Goal: Transaction & Acquisition: Purchase product/service

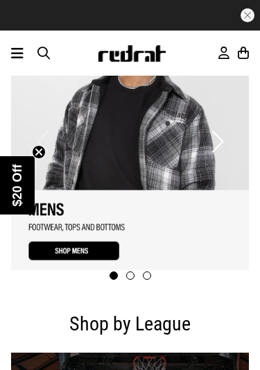
click at [17, 60] on icon at bounding box center [17, 53] width 12 height 17
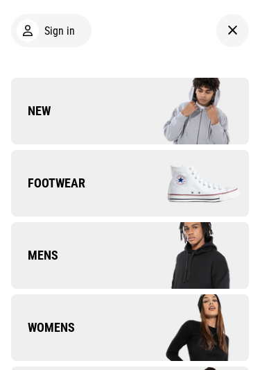
click at [29, 116] on span "New" at bounding box center [31, 111] width 40 height 17
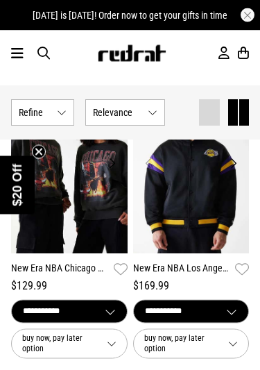
scroll to position [472, 0]
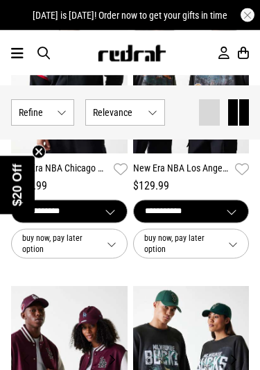
click at [42, 154] on icon "Close teaser" at bounding box center [39, 152] width 6 height 6
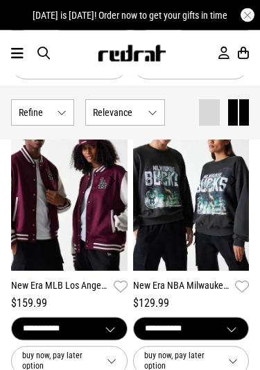
scroll to position [1044, 0]
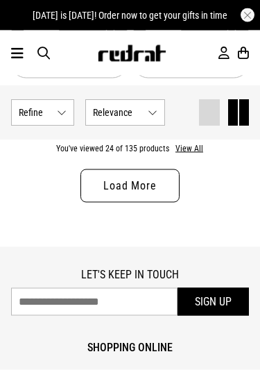
click at [162, 169] on link "Load More" at bounding box center [129, 185] width 98 height 33
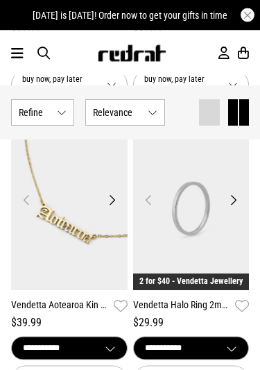
scroll to position [4573, 0]
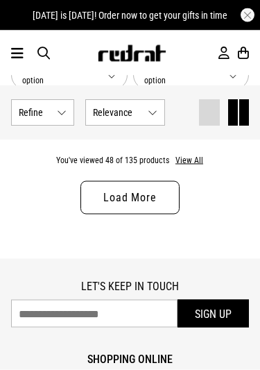
click at [167, 181] on link "Load More" at bounding box center [129, 197] width 98 height 33
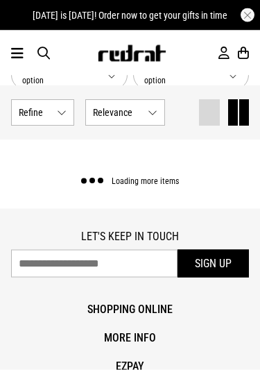
scroll to position [7243, 0]
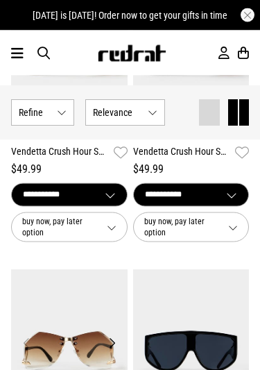
click at [19, 58] on icon at bounding box center [17, 53] width 12 height 17
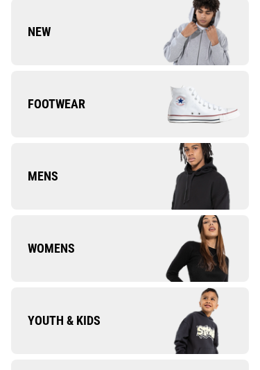
scroll to position [86, 0]
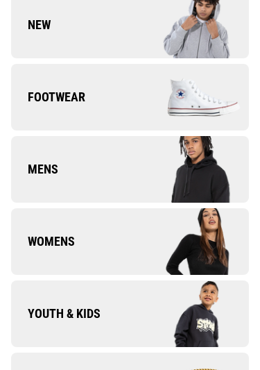
click at [202, 101] on img at bounding box center [189, 97] width 119 height 66
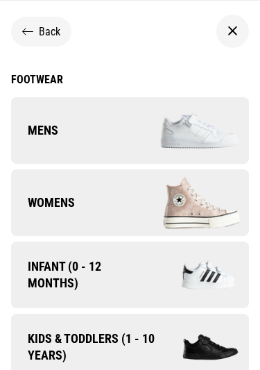
click at [200, 119] on img at bounding box center [189, 130] width 119 height 66
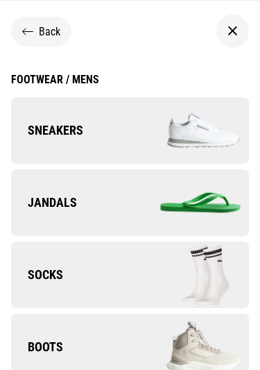
click at [202, 121] on img at bounding box center [189, 130] width 119 height 66
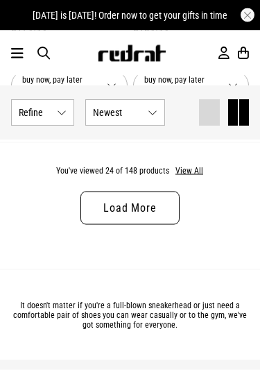
scroll to position [3686, 0]
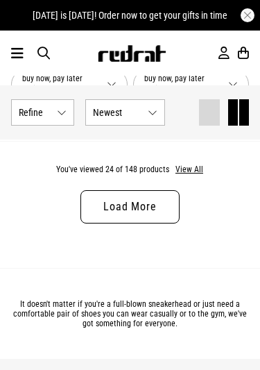
click at [169, 194] on link "Load More" at bounding box center [129, 206] width 98 height 33
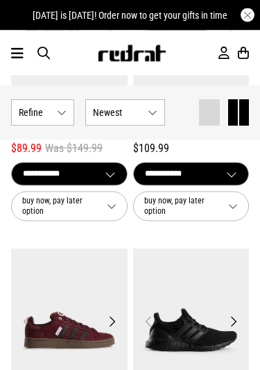
scroll to position [4451, 0]
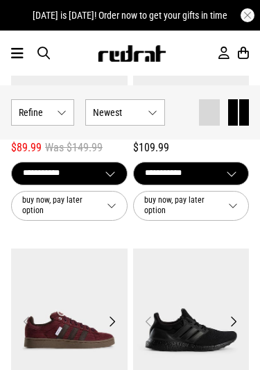
click at [20, 58] on icon at bounding box center [17, 53] width 12 height 17
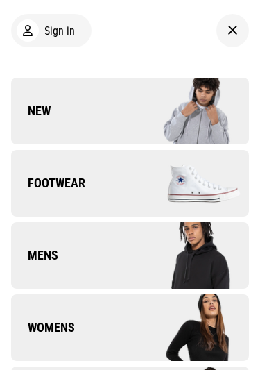
click at [178, 181] on img at bounding box center [189, 183] width 119 height 66
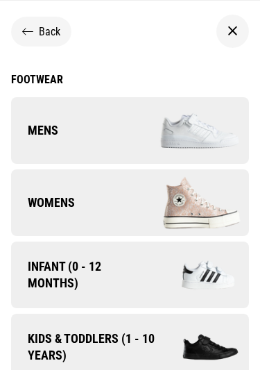
scroll to position [0, 0]
click at [170, 126] on img at bounding box center [189, 130] width 119 height 66
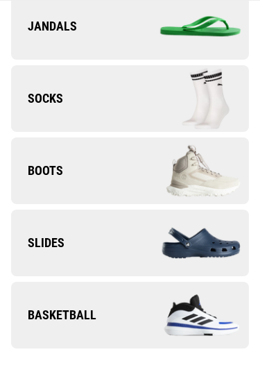
scroll to position [176, 0]
click at [175, 166] on img at bounding box center [189, 170] width 119 height 66
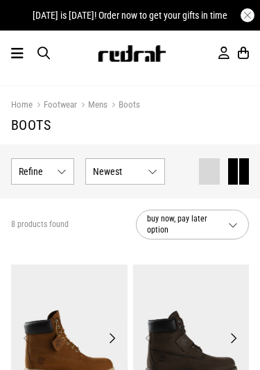
click at [17, 58] on icon at bounding box center [17, 53] width 12 height 17
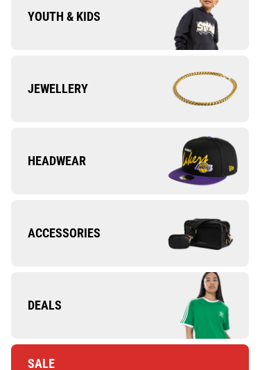
scroll to position [391, 0]
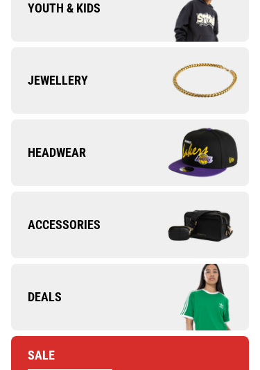
click at [195, 164] on img at bounding box center [189, 152] width 119 height 66
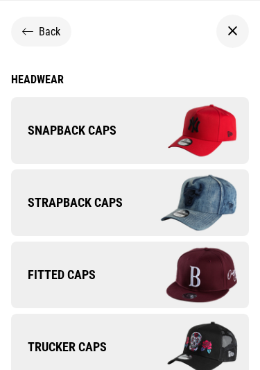
click at [33, 28] on icon at bounding box center [27, 31] width 11 height 13
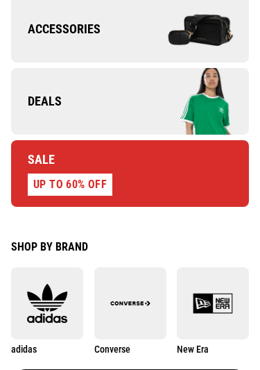
scroll to position [596, 0]
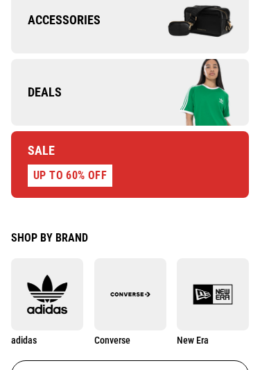
click at [177, 161] on link "Sale UP TO 60% OFF" at bounding box center [130, 164] width 238 height 67
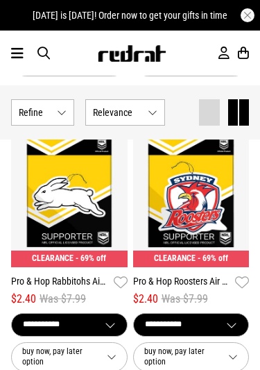
scroll to position [1348, 0]
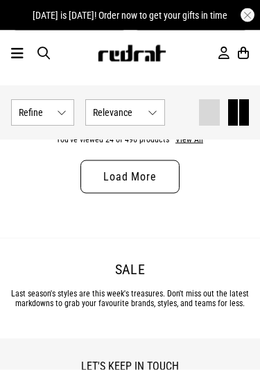
click at [159, 171] on link "Load More" at bounding box center [129, 176] width 98 height 33
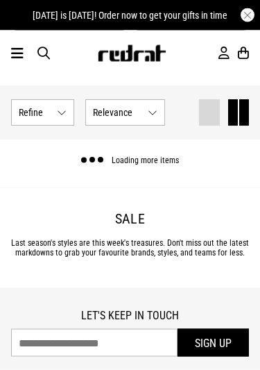
scroll to position [3716, 0]
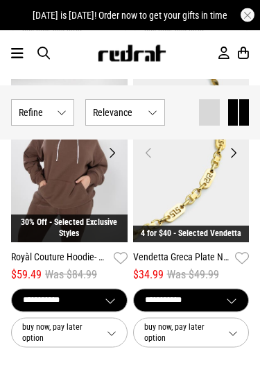
scroll to position [4030, 0]
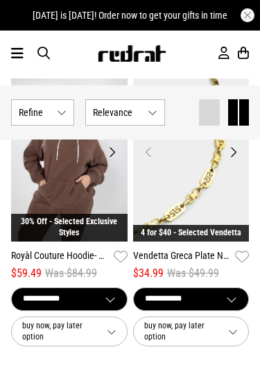
click at [13, 62] on icon at bounding box center [17, 53] width 12 height 17
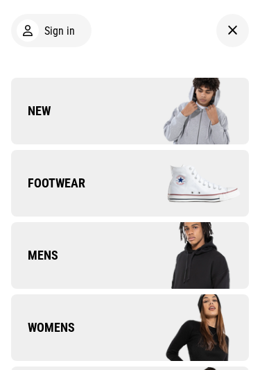
click at [153, 189] on img at bounding box center [189, 183] width 119 height 66
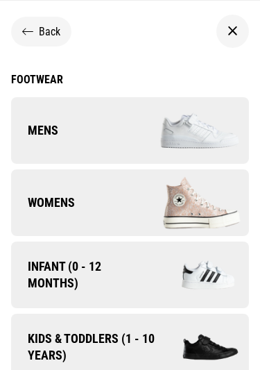
scroll to position [0, 0]
click at [164, 134] on img at bounding box center [189, 130] width 119 height 66
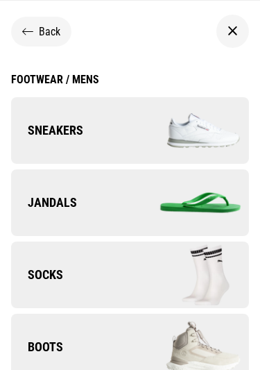
click at [164, 132] on img at bounding box center [189, 130] width 119 height 66
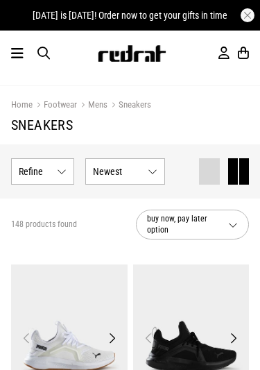
click at [7, 73] on div "Men Women Sale Sign in New Back Footwear Back Mens Back Womens Back Youth & Kid…" at bounding box center [130, 53] width 260 height 45
click at [17, 58] on icon at bounding box center [17, 53] width 12 height 17
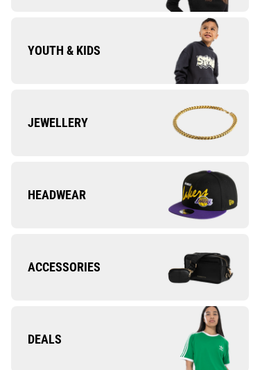
scroll to position [356, 0]
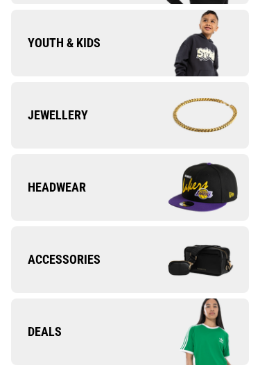
click at [209, 182] on img at bounding box center [189, 187] width 119 height 66
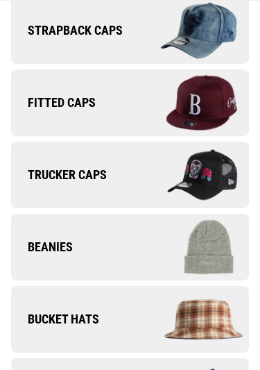
scroll to position [171, 0]
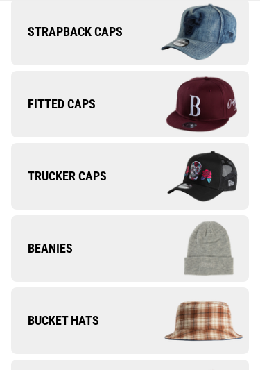
click at [189, 102] on img at bounding box center [189, 104] width 119 height 66
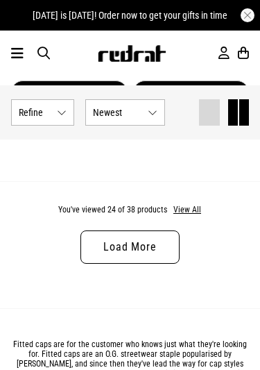
scroll to position [3623, 0]
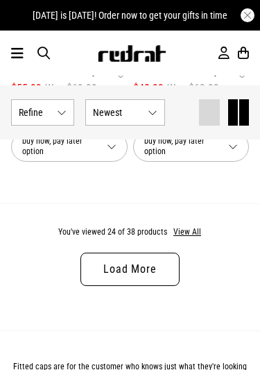
click at [158, 259] on link "Load More" at bounding box center [129, 268] width 98 height 33
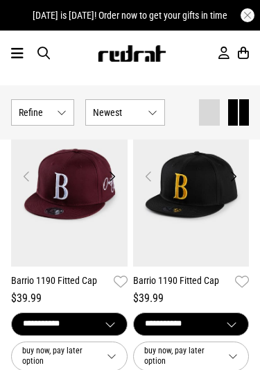
scroll to position [4299, 0]
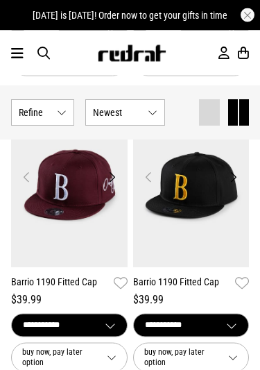
click at [90, 224] on img at bounding box center [69, 185] width 116 height 163
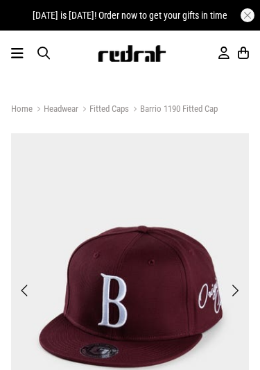
click at [236, 291] on span "Next" at bounding box center [234, 290] width 9 height 17
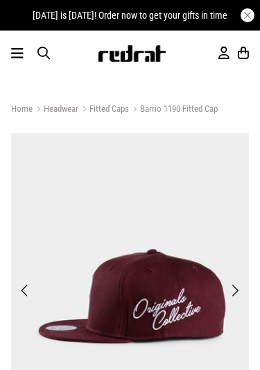
click at [237, 293] on span "Next" at bounding box center [234, 290] width 9 height 17
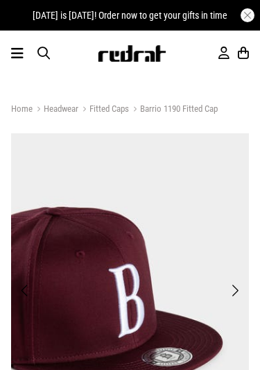
click at [237, 291] on span "Next" at bounding box center [234, 290] width 9 height 17
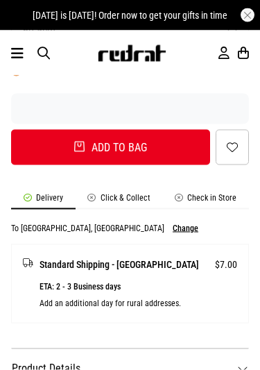
scroll to position [831, 0]
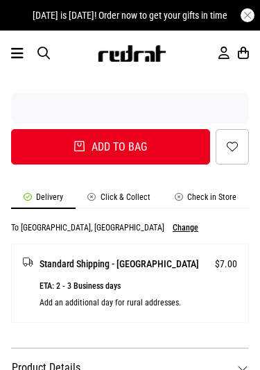
click at [173, 230] on button "Change" at bounding box center [186, 228] width 26 height 10
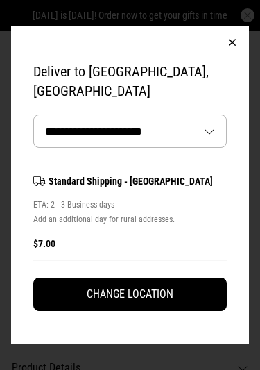
click at [196, 137] on select "**********" at bounding box center [130, 131] width 192 height 32
click at [164, 284] on button "Change Location" at bounding box center [129, 293] width 193 height 33
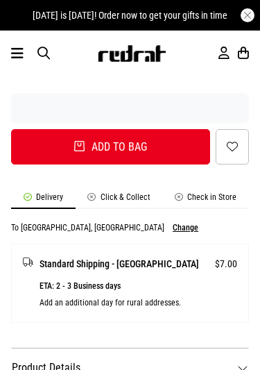
click at [173, 230] on button "Change" at bounding box center [186, 228] width 26 height 10
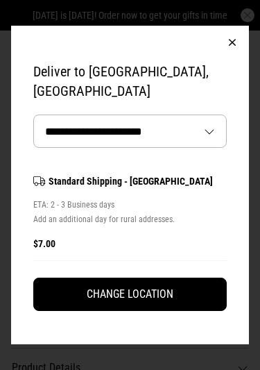
click at [205, 130] on select "**********" at bounding box center [130, 131] width 192 height 32
click at [236, 40] on button "button" at bounding box center [232, 42] width 33 height 33
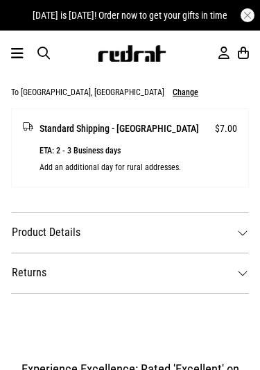
scroll to position [981, 0]
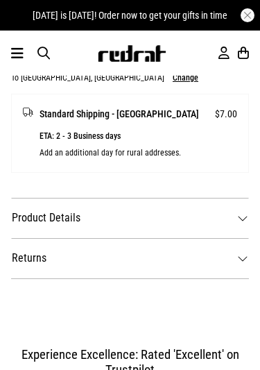
click at [235, 221] on dt "Product Details" at bounding box center [130, 218] width 238 height 40
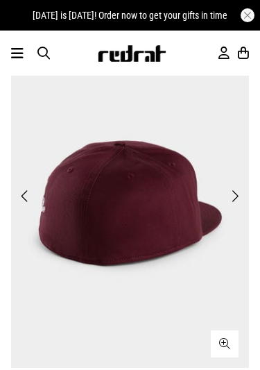
scroll to position [0, 0]
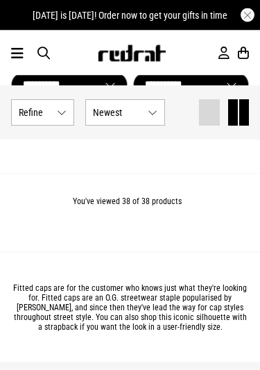
scroll to position [2254, 0]
